Goal: Transaction & Acquisition: Obtain resource

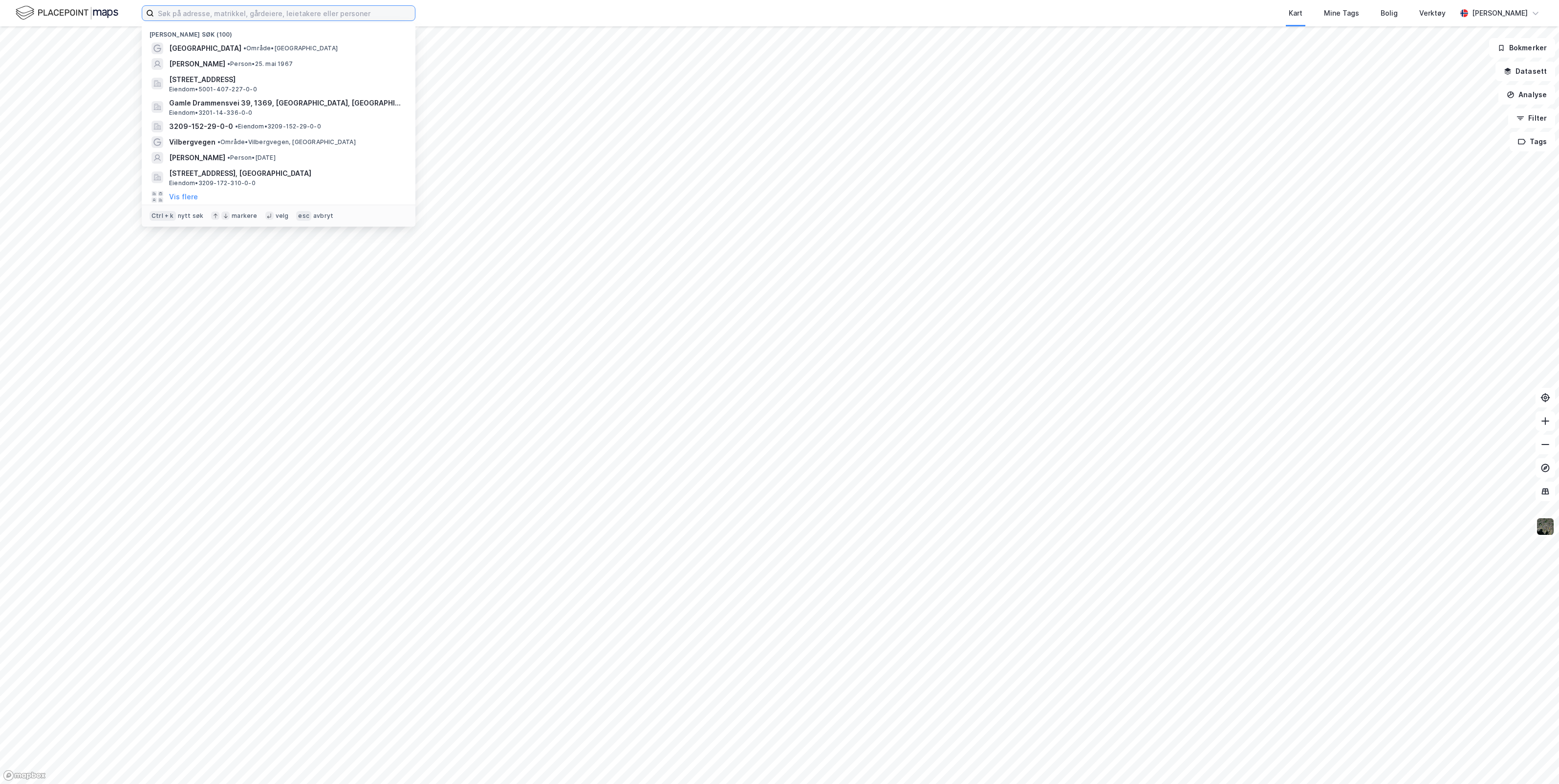
click at [264, 9] on input at bounding box center [284, 13] width 261 height 15
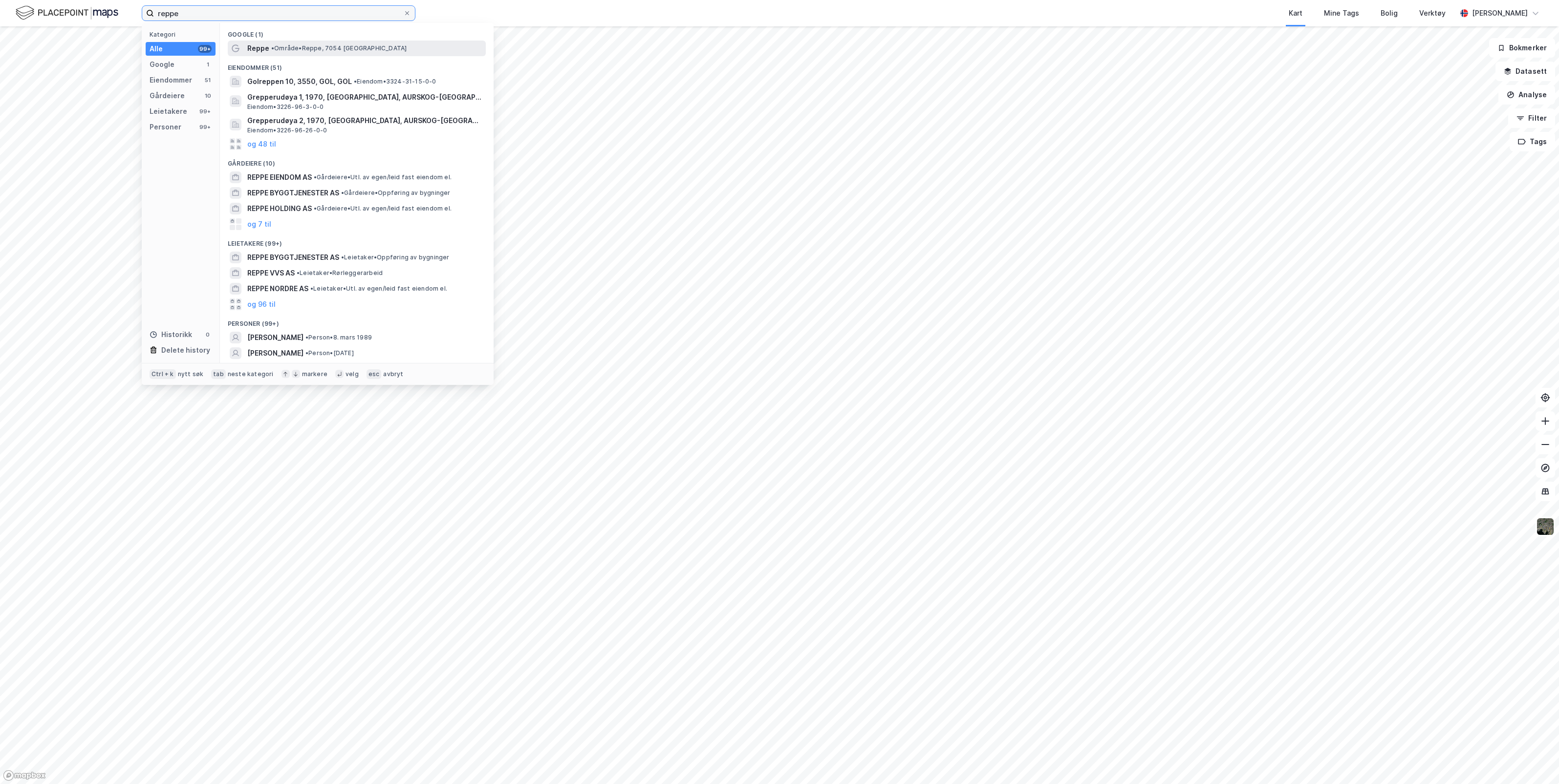
type input "reppe"
click at [294, 44] on span "• Område • Reppe, 7054 [GEOGRAPHIC_DATA]" at bounding box center [339, 48] width 136 height 8
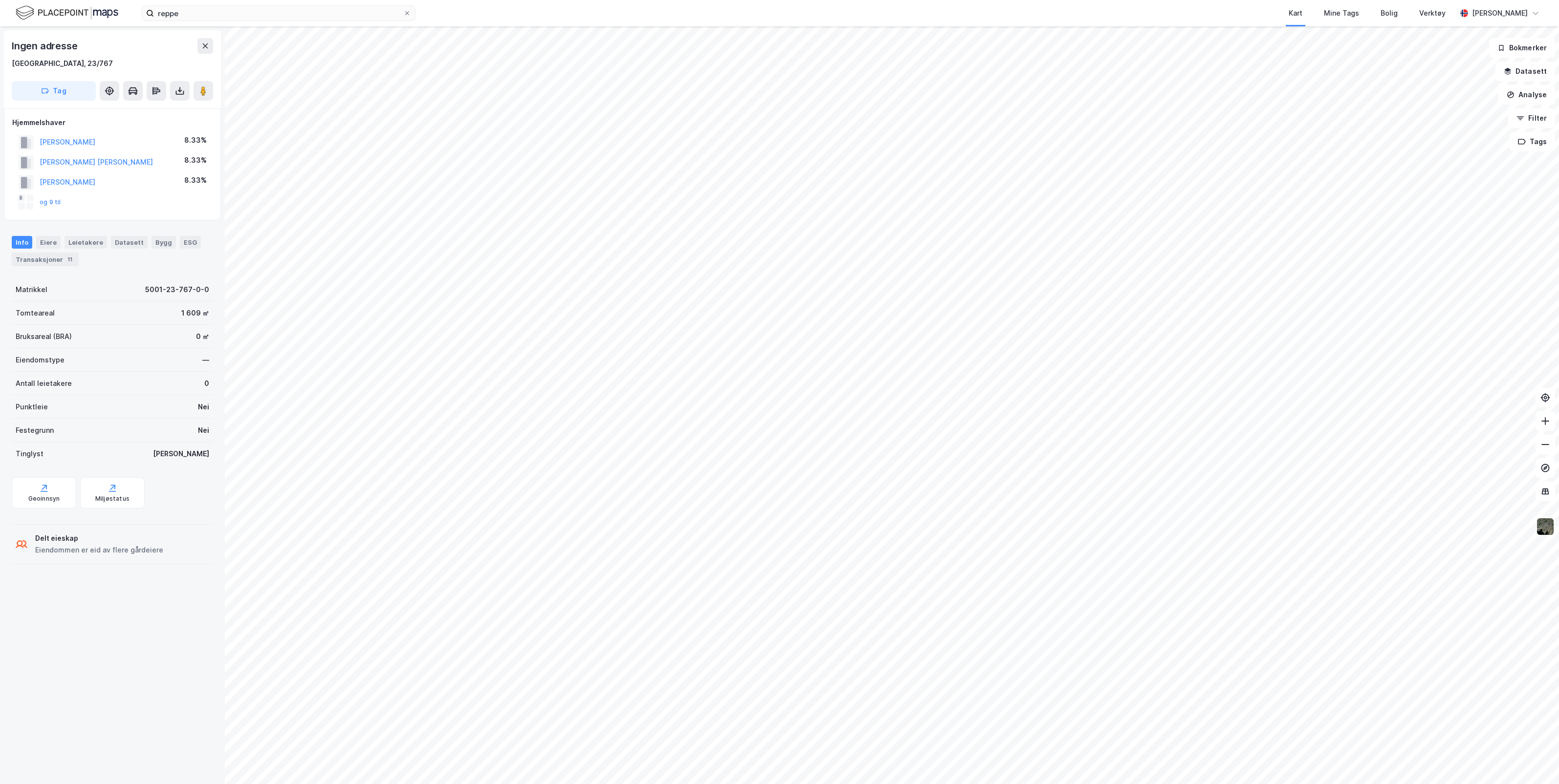
click at [1543, 525] on img at bounding box center [1545, 526] width 19 height 19
click at [1460, 313] on div "Flyfoto" at bounding box center [1451, 312] width 24 height 11
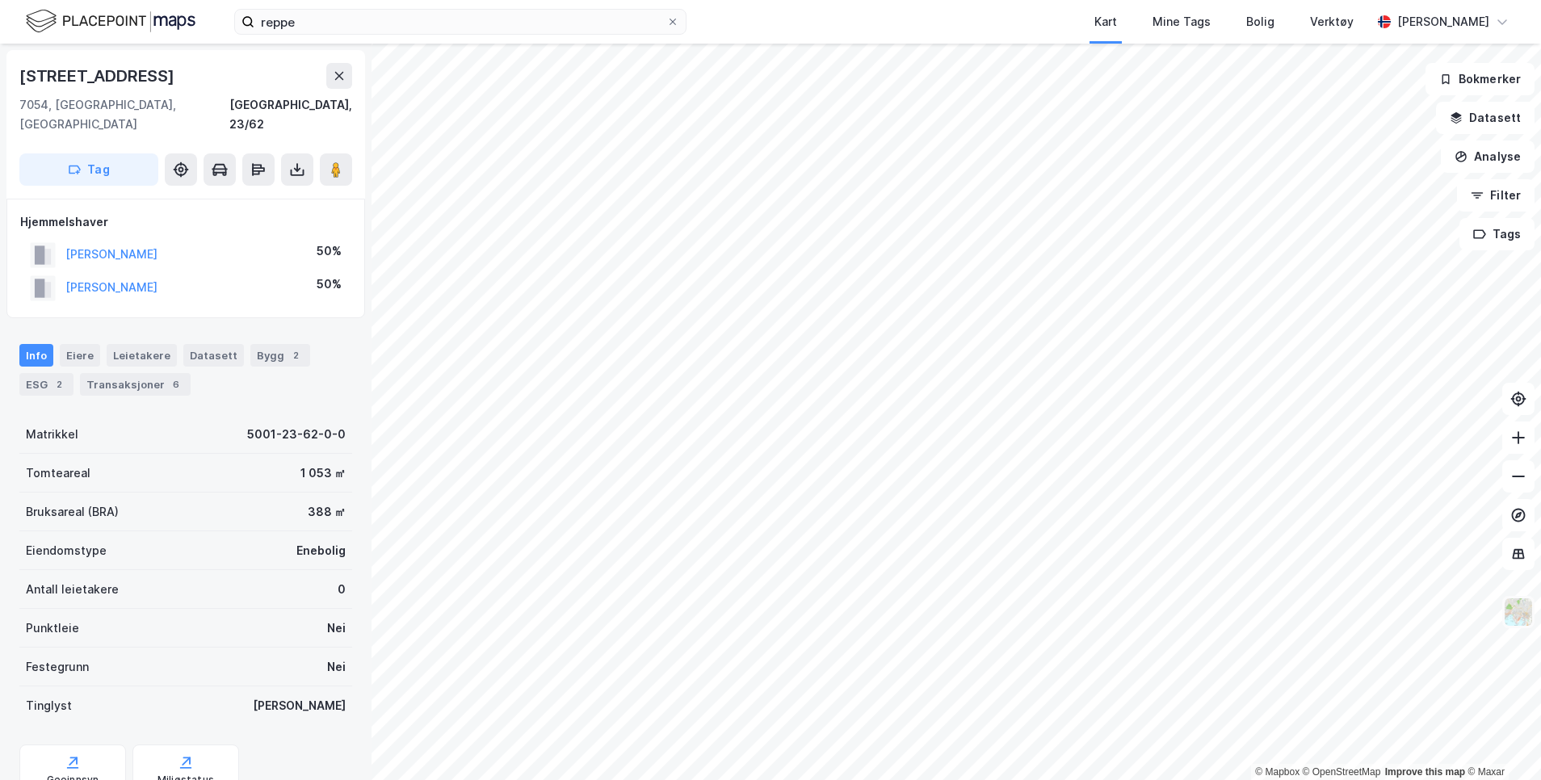
click at [1518, 606] on img at bounding box center [1518, 612] width 31 height 31
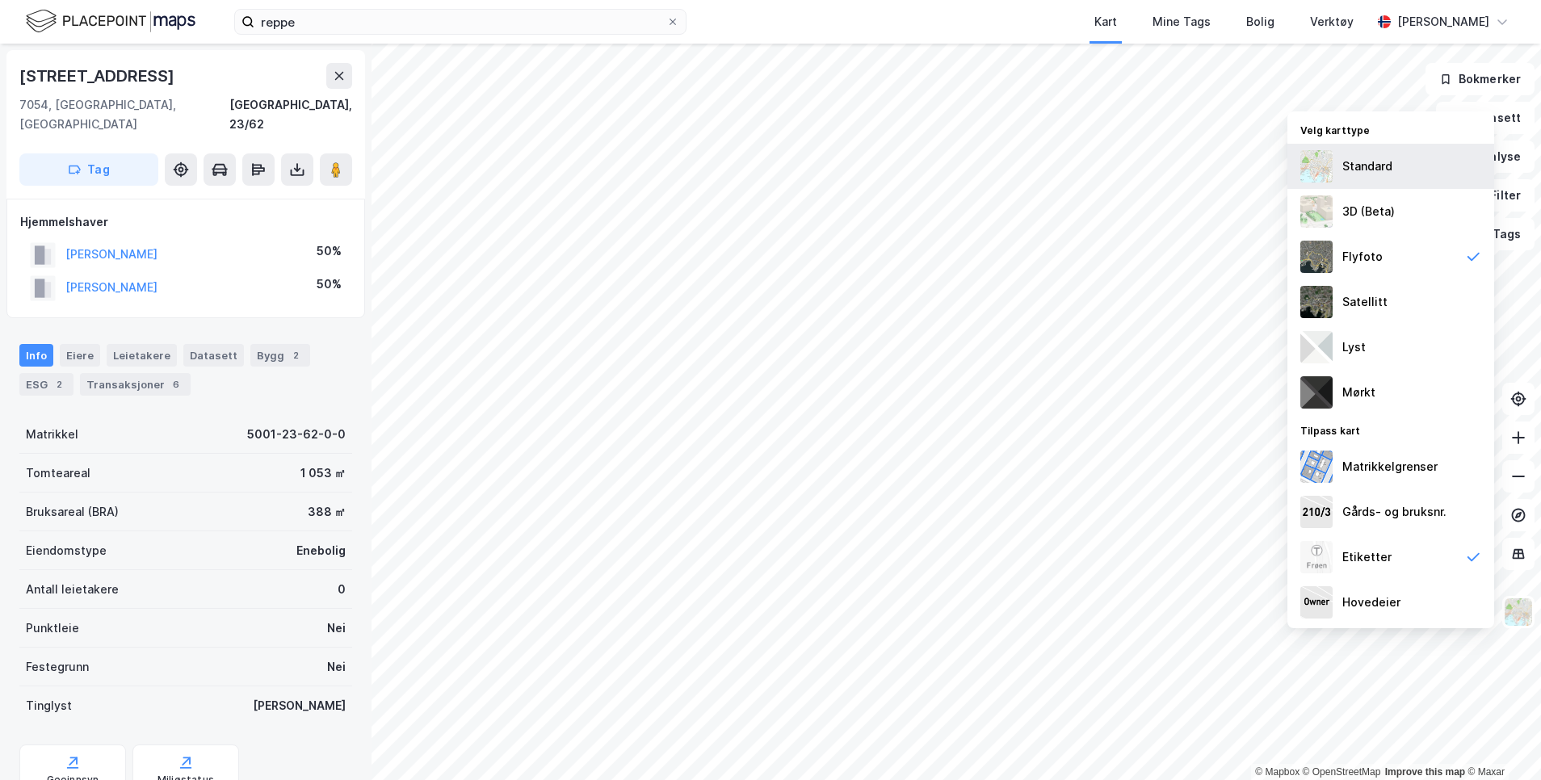
click at [1379, 177] on div "Standard" at bounding box center [1390, 166] width 207 height 45
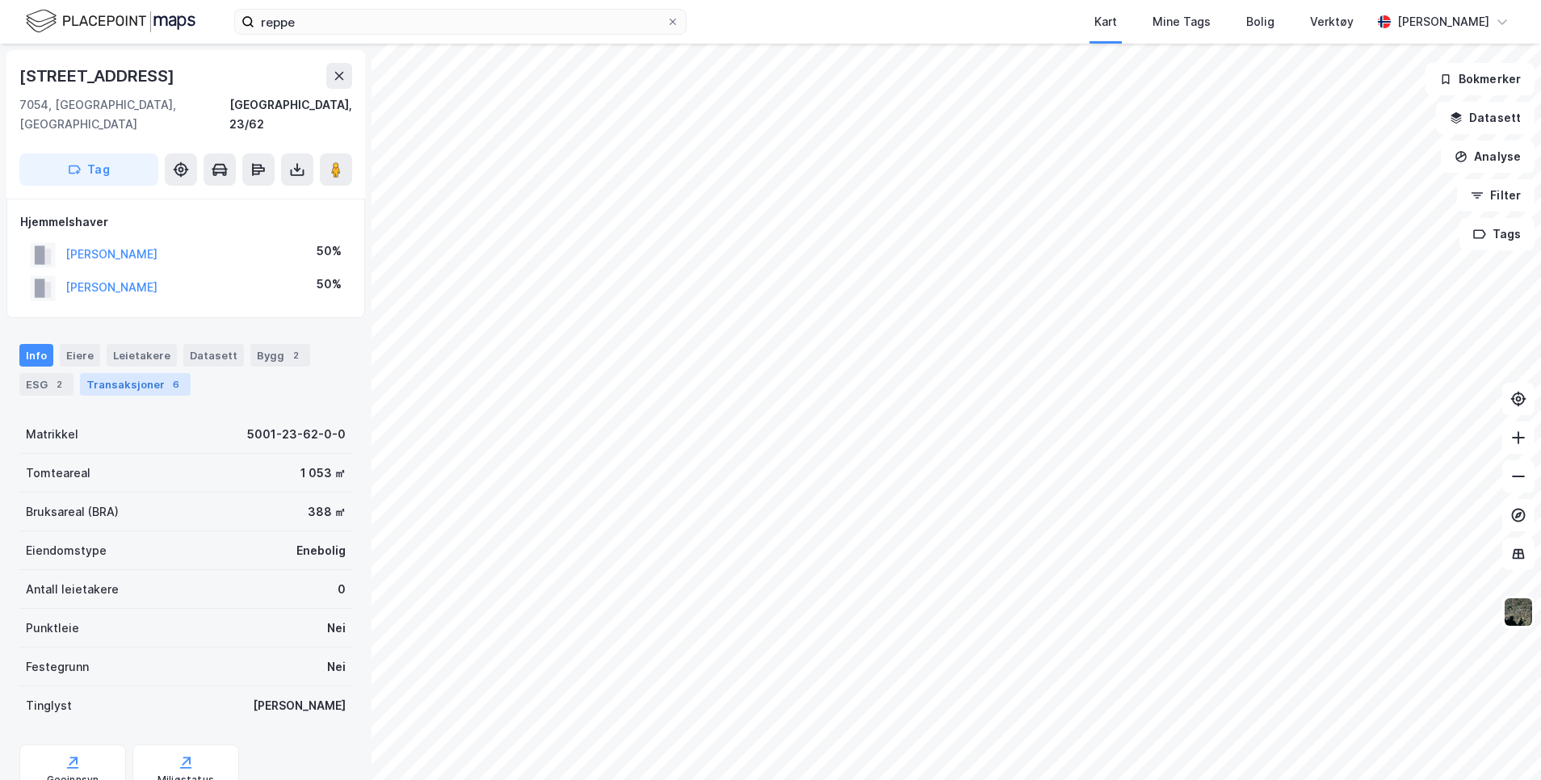
click at [142, 373] on div "Transaksjoner 6" at bounding box center [135, 384] width 111 height 23
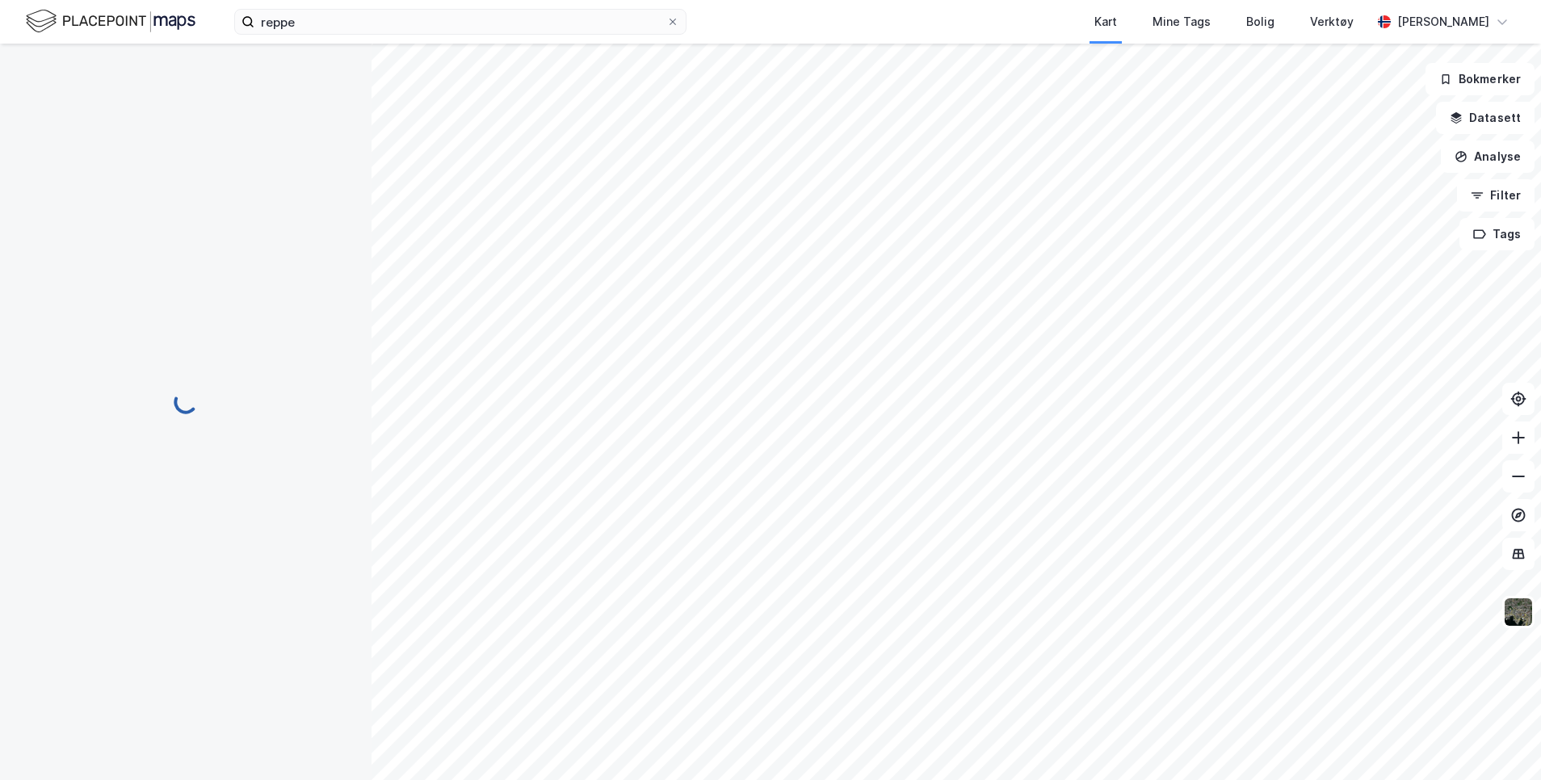
scroll to position [4, 0]
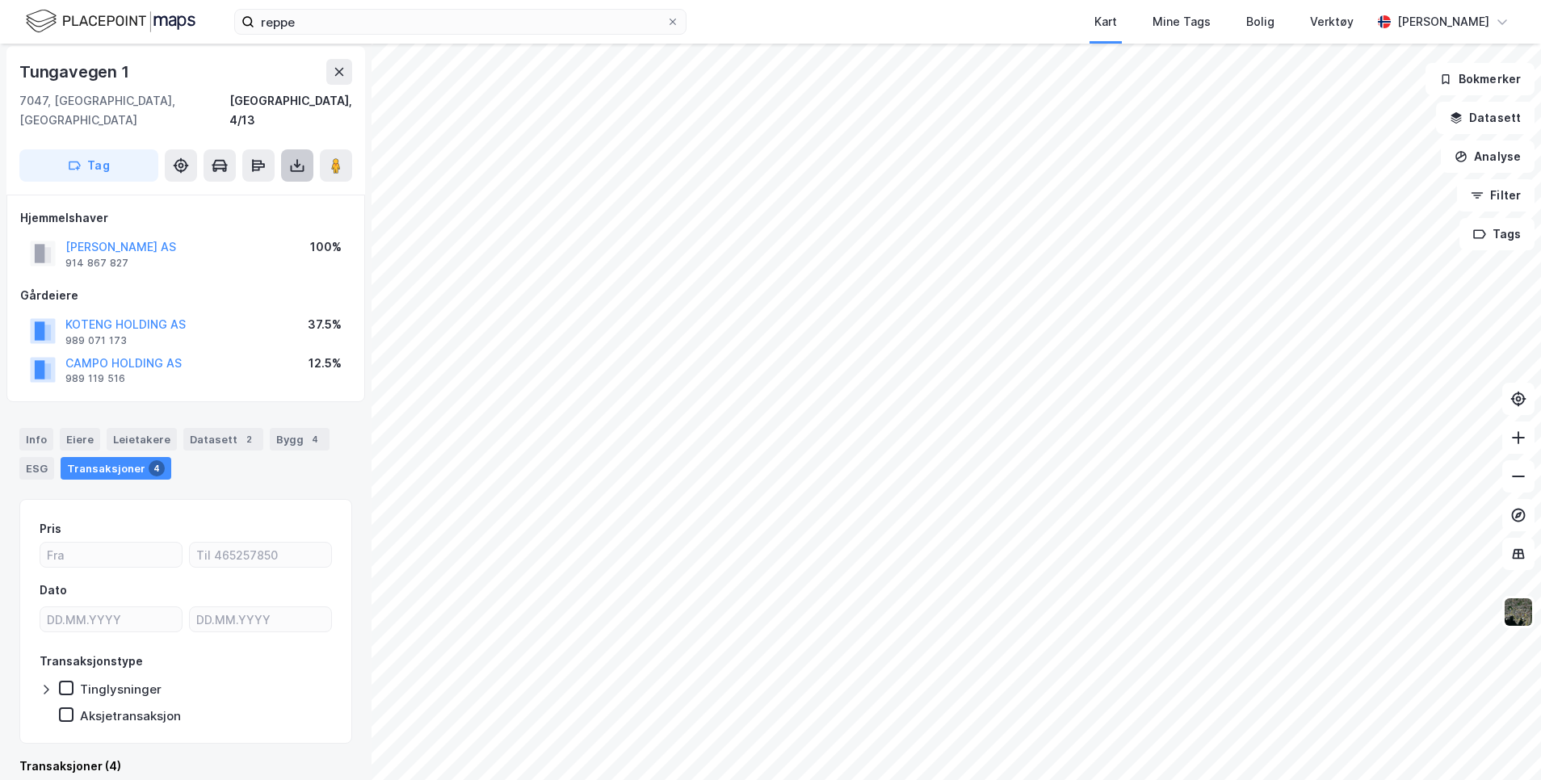
click at [294, 157] on icon at bounding box center [297, 165] width 16 height 16
click at [215, 191] on div "Last ned grunnbok" at bounding box center [217, 197] width 94 height 13
